Goal: Transaction & Acquisition: Purchase product/service

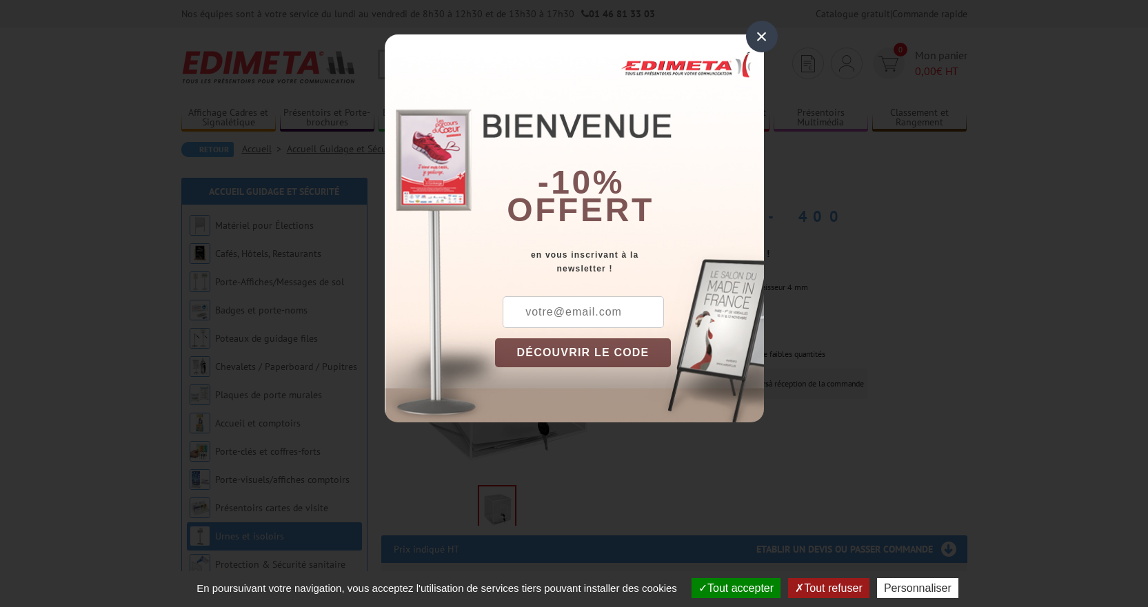
click at [762, 37] on div "×" at bounding box center [762, 37] width 32 height 32
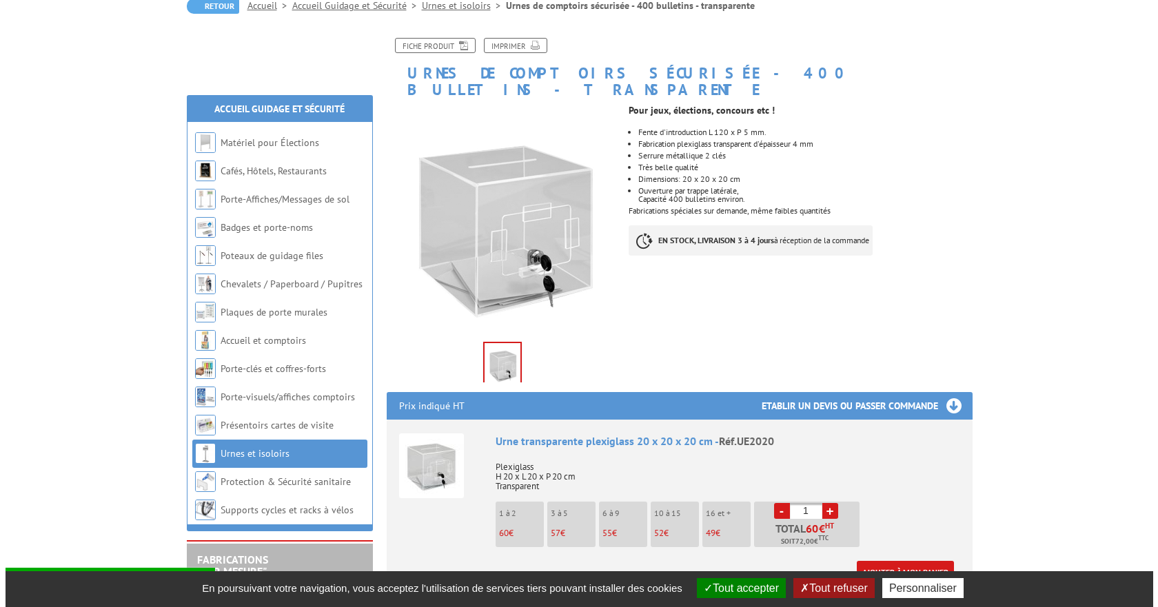
scroll to position [276, 0]
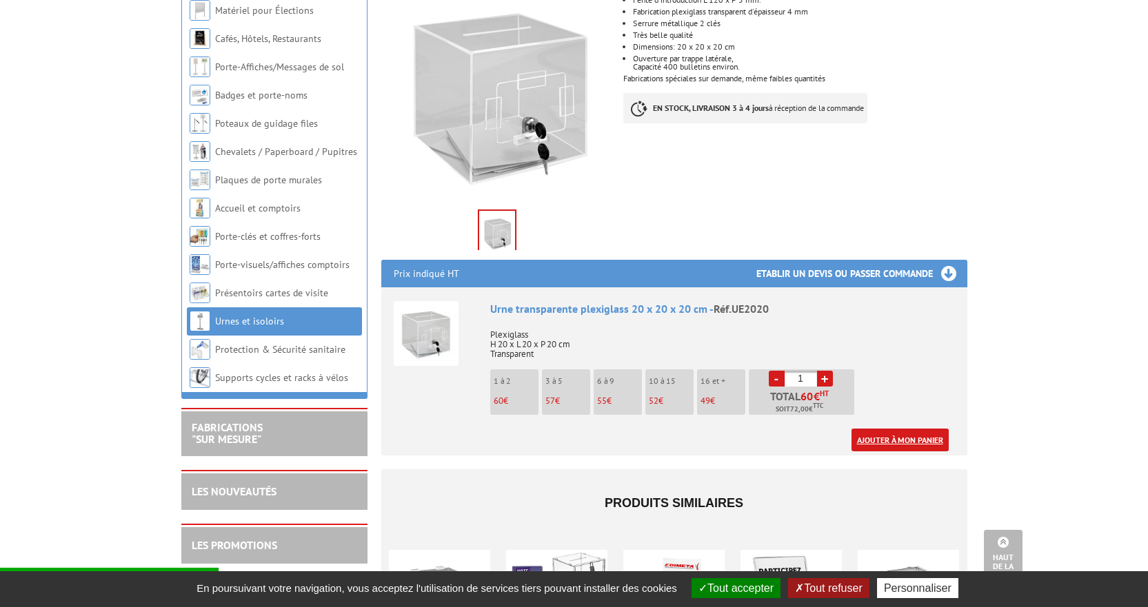
click at [909, 429] on link "Ajouter à mon panier" at bounding box center [899, 440] width 97 height 23
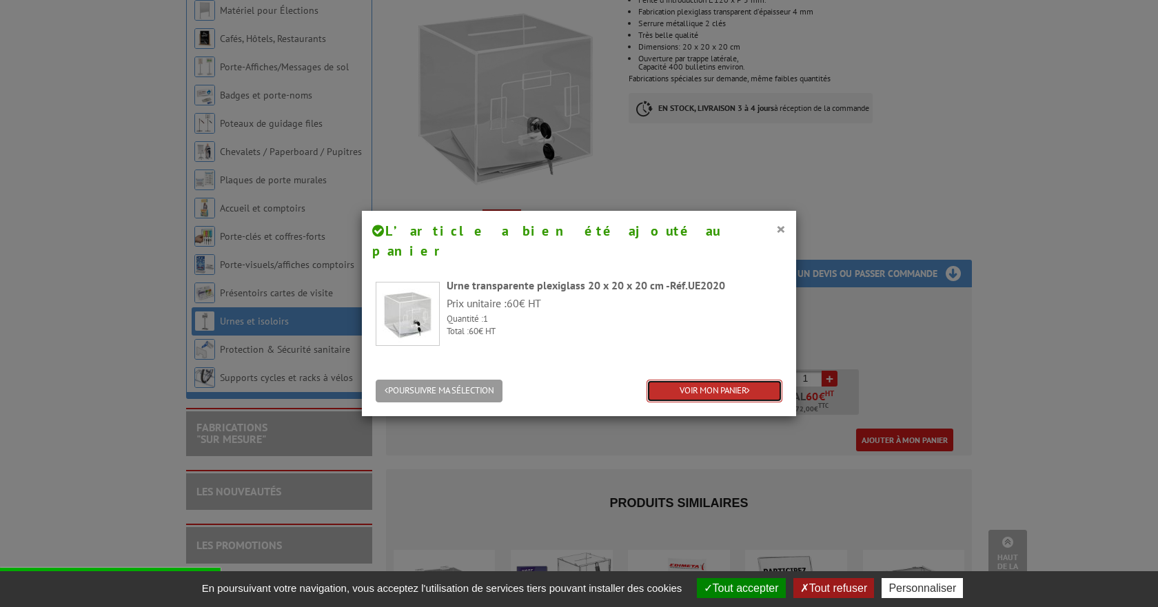
click at [737, 380] on link "VOIR MON PANIER" at bounding box center [715, 391] width 136 height 23
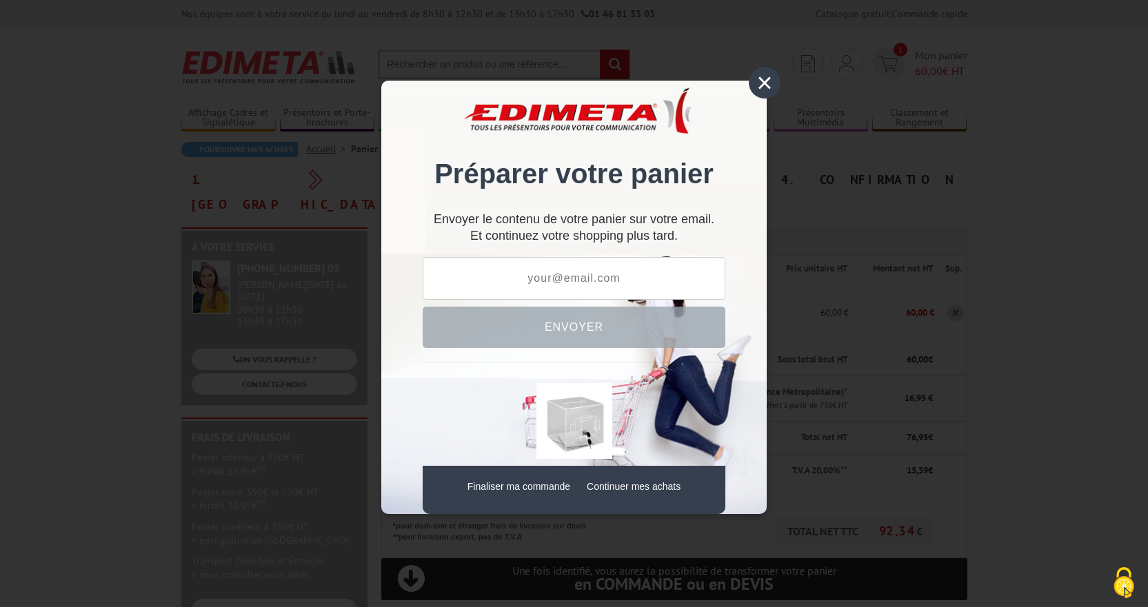
click at [765, 79] on div "×" at bounding box center [765, 83] width 32 height 32
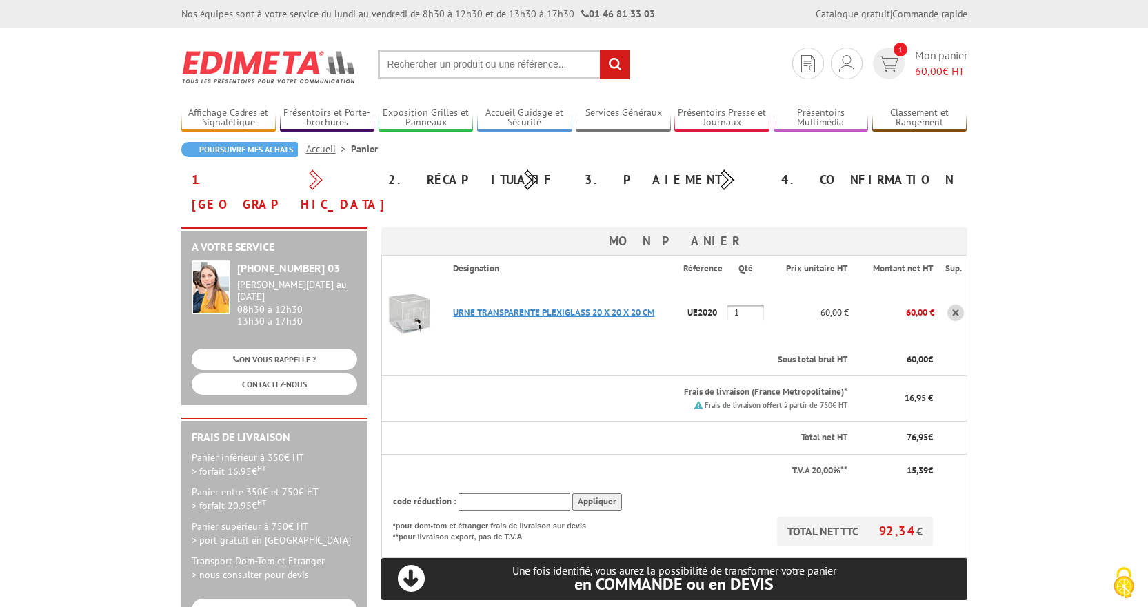
click at [585, 307] on link "URNE TRANSPARENTE PLEXIGLASS 20 X 20 X 20 CM" at bounding box center [553, 313] width 201 height 12
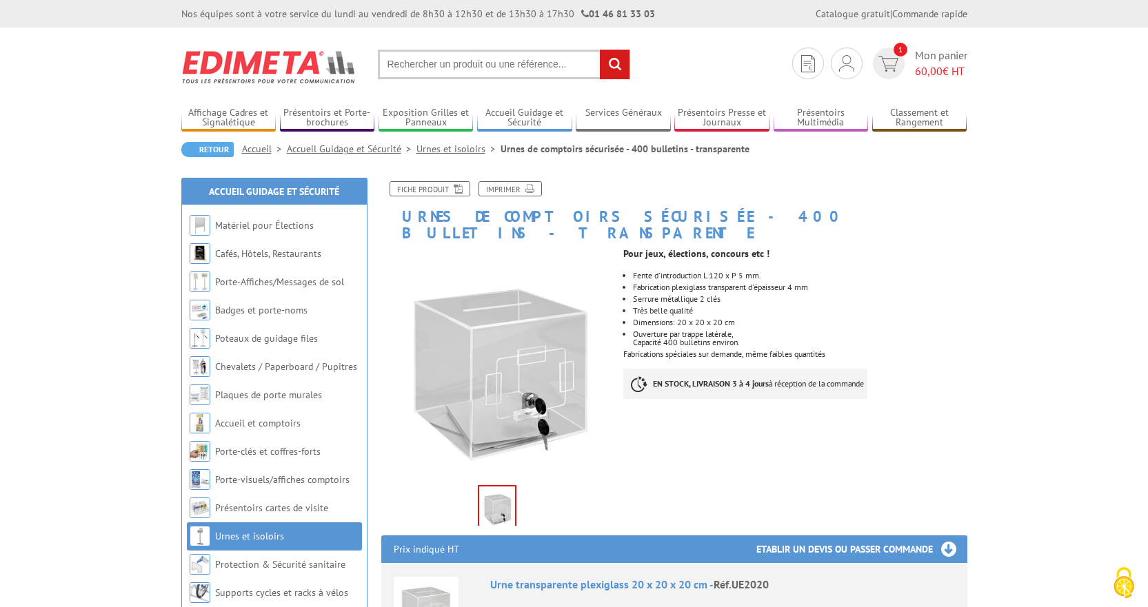
drag, startPoint x: 633, startPoint y: 325, endPoint x: 765, endPoint y: 328, distance: 131.7
click at [765, 330] on li "Ouverture par trappe latérale, Capacité 400 bulletins environ." at bounding box center [800, 338] width 334 height 17
click at [847, 312] on ul "Fente d'introduction L 120 x P 5 mm. Fabrication plexiglass transparent d'épais…" at bounding box center [794, 309] width 343 height 75
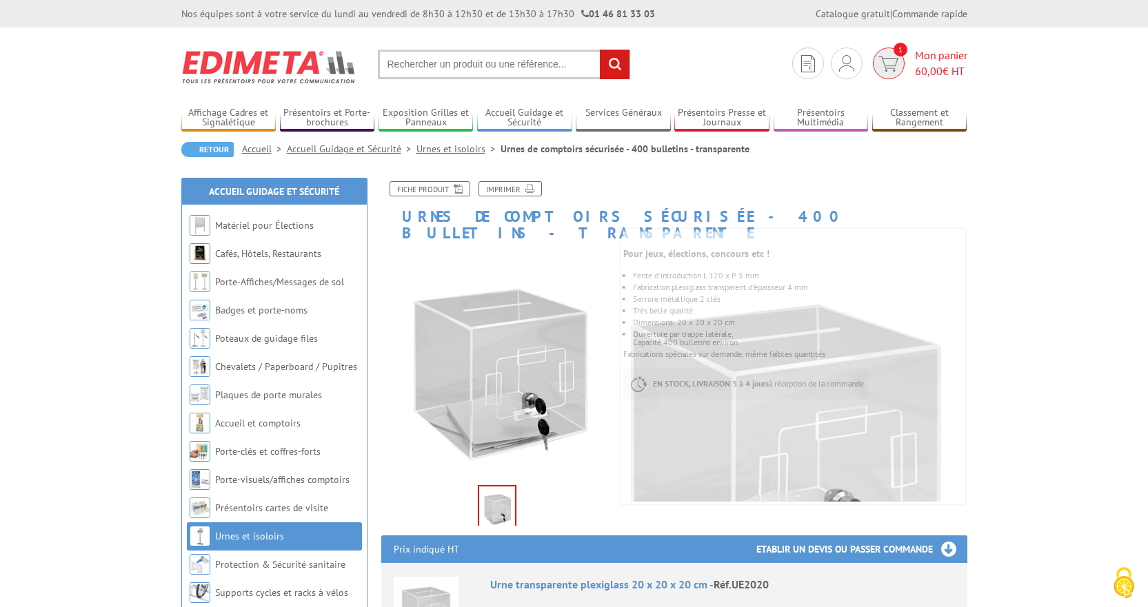
click at [931, 64] on span "60,00" at bounding box center [929, 71] width 28 height 14
